Goal: Check status: Check status

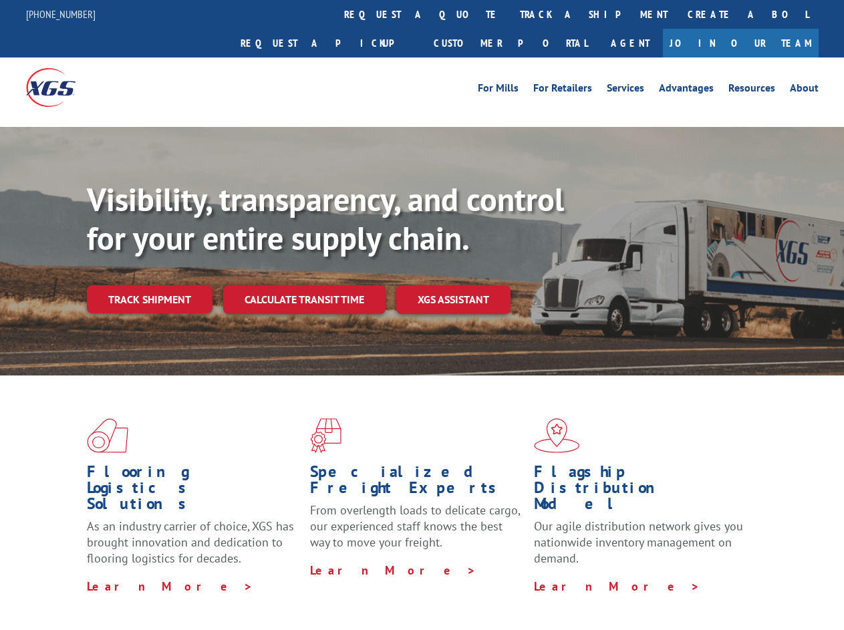
click at [422, 315] on div "Visibility, transparency, and control for your entire supply chain. Track shipm…" at bounding box center [465, 273] width 757 height 186
click at [510, 14] on link "track a shipment" at bounding box center [594, 14] width 168 height 29
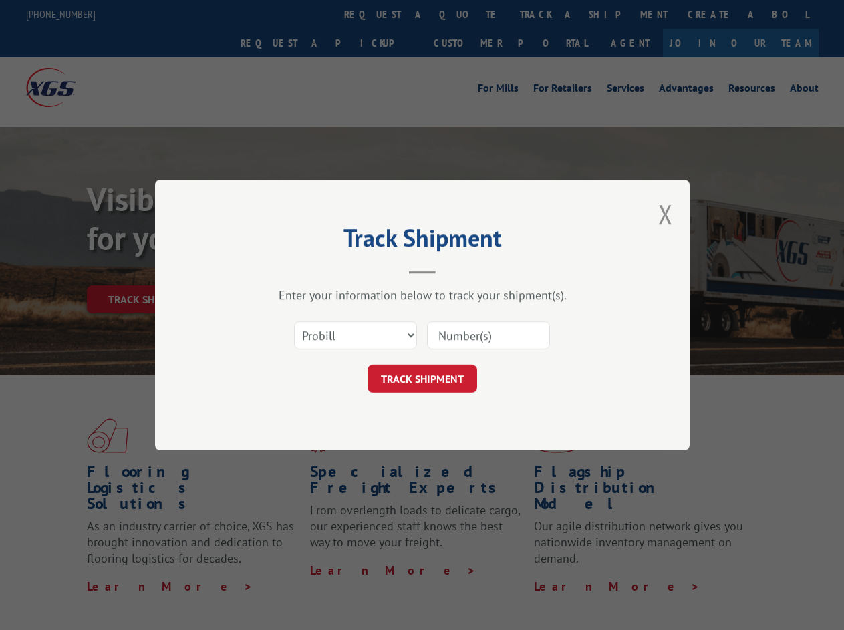
click at [466, 14] on div "Track Shipment Enter your information below to track your shipment(s). Select c…" at bounding box center [422, 315] width 844 height 630
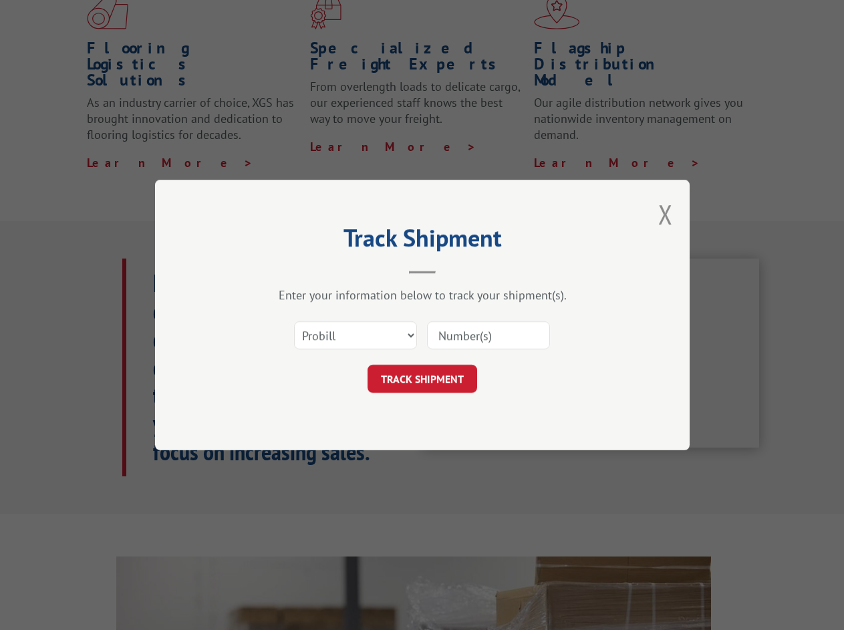
click at [550, 14] on div "Track Shipment Enter your information below to track your shipment(s). Select c…" at bounding box center [422, 315] width 844 height 630
click at [149, 270] on div "Track Shipment Enter your information below to track your shipment(s). Select c…" at bounding box center [422, 315] width 844 height 630
click at [303, 270] on header "Track Shipment" at bounding box center [422, 250] width 401 height 45
click at [454, 270] on header "Track Shipment" at bounding box center [422, 250] width 401 height 45
